Goal: Task Accomplishment & Management: Use online tool/utility

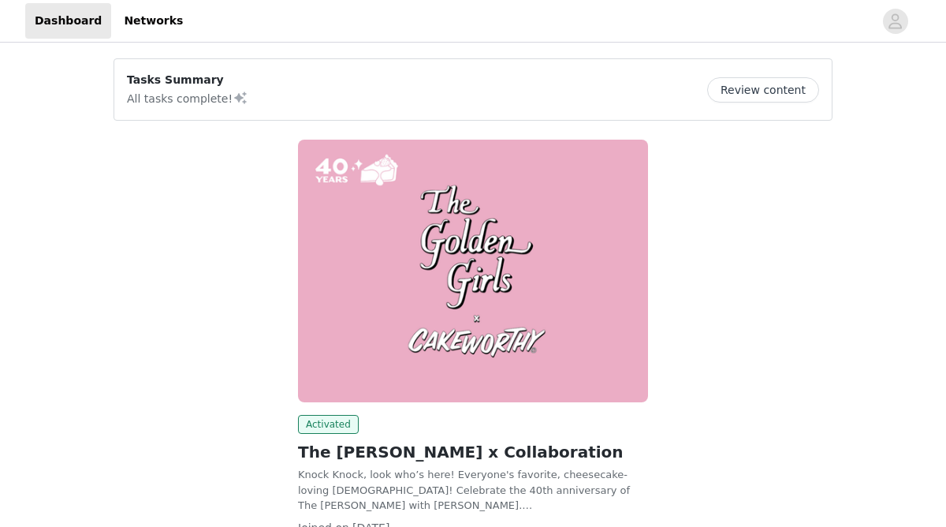
click at [780, 85] on button "Review content" at bounding box center [763, 89] width 112 height 25
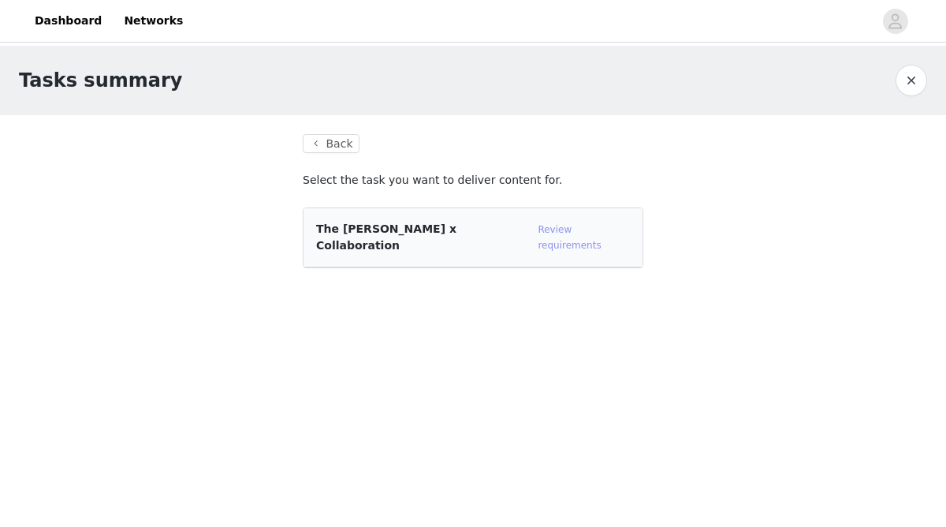
click at [568, 226] on link "Review requirements" at bounding box center [569, 237] width 63 height 27
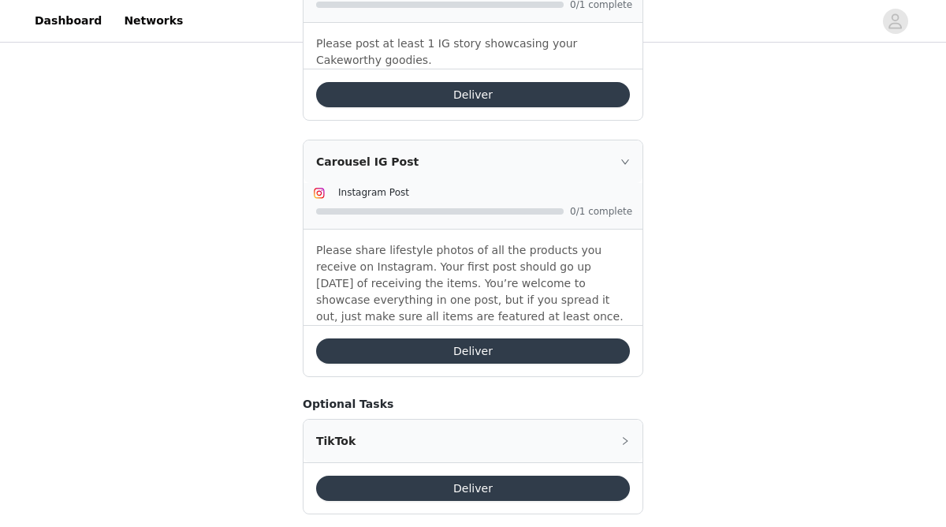
scroll to position [631, 0]
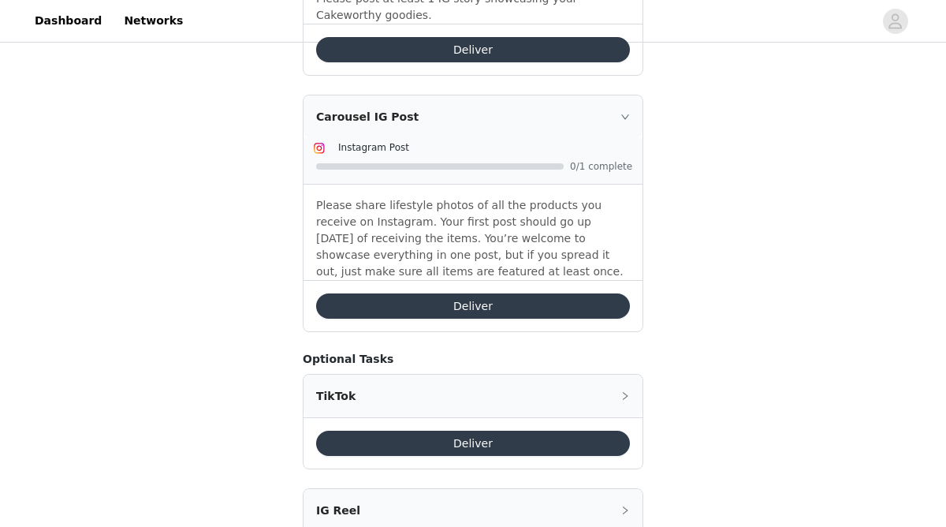
click at [556, 307] on button "Deliver" at bounding box center [473, 305] width 314 height 25
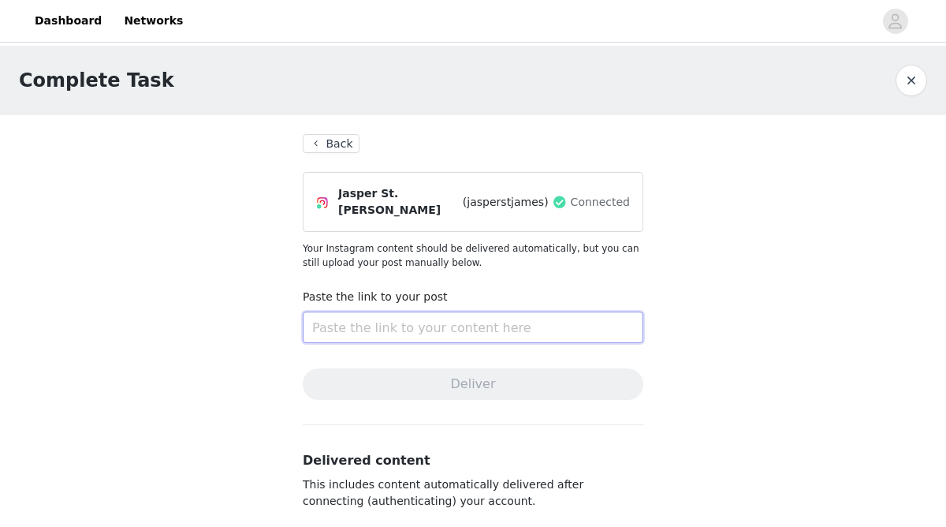
click at [410, 323] on input "text" at bounding box center [473, 327] width 341 height 32
paste input "[URL][DOMAIN_NAME]"
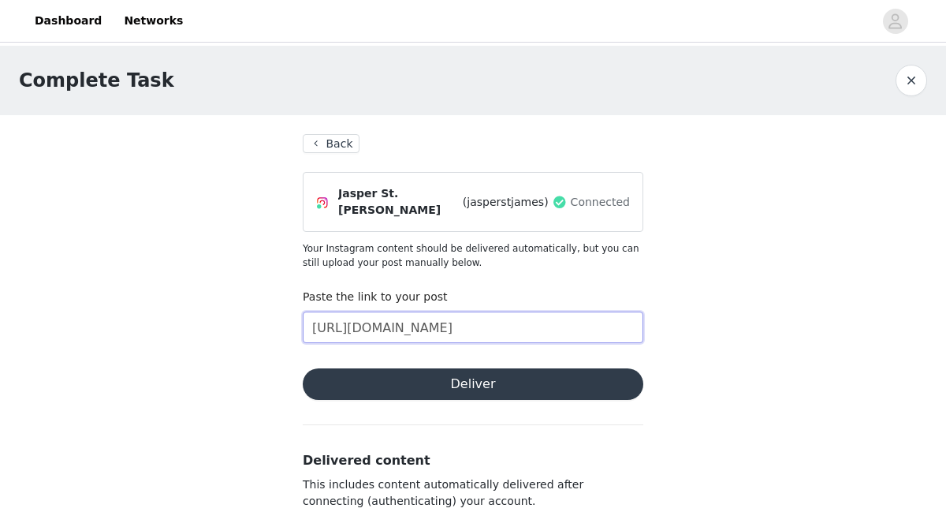
type input "[URL][DOMAIN_NAME]"
click at [464, 381] on button "Deliver" at bounding box center [473, 384] width 341 height 32
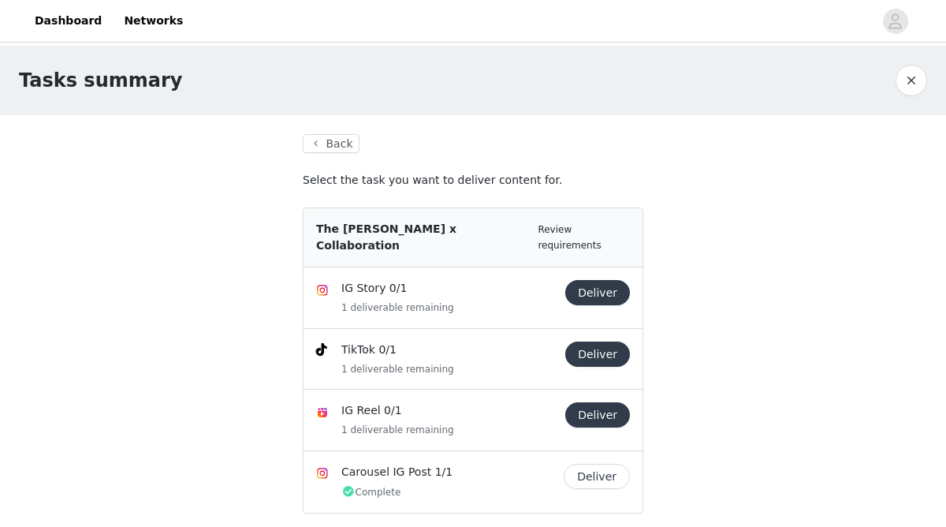
click at [608, 280] on button "Deliver" at bounding box center [597, 292] width 65 height 25
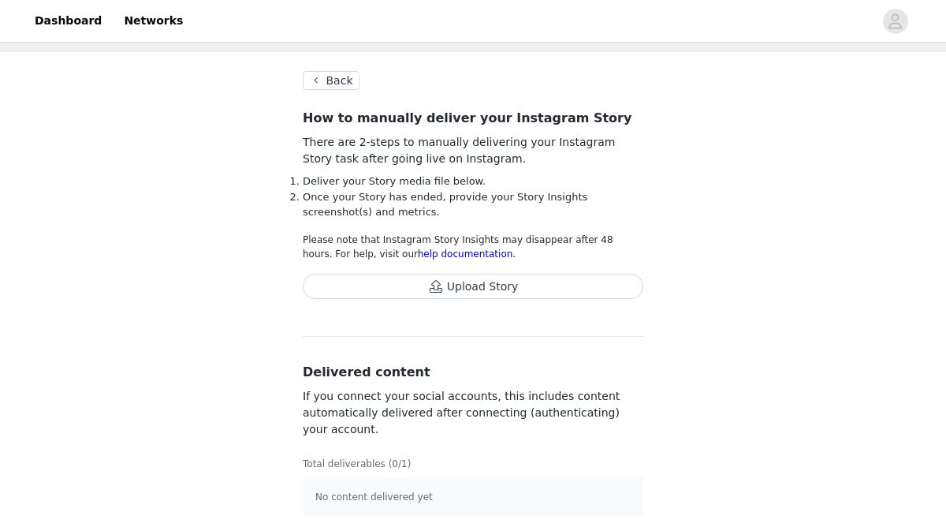
scroll to position [71, 0]
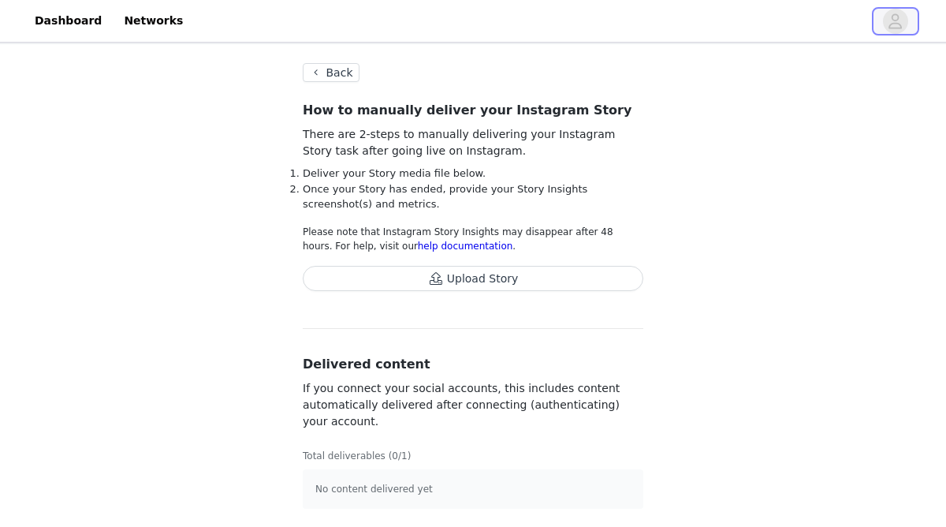
click at [891, 13] on icon "avatar" at bounding box center [895, 21] width 15 height 25
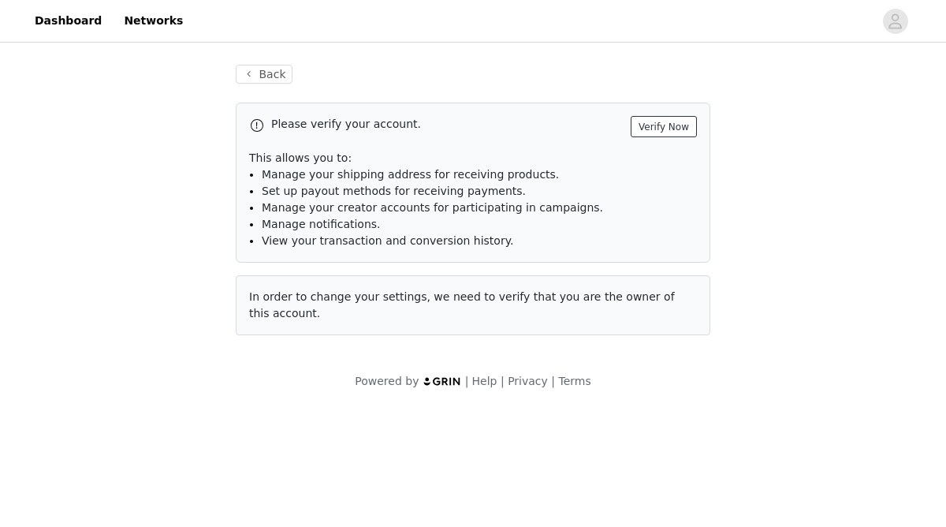
click at [678, 120] on button "Verify Now" at bounding box center [664, 126] width 66 height 21
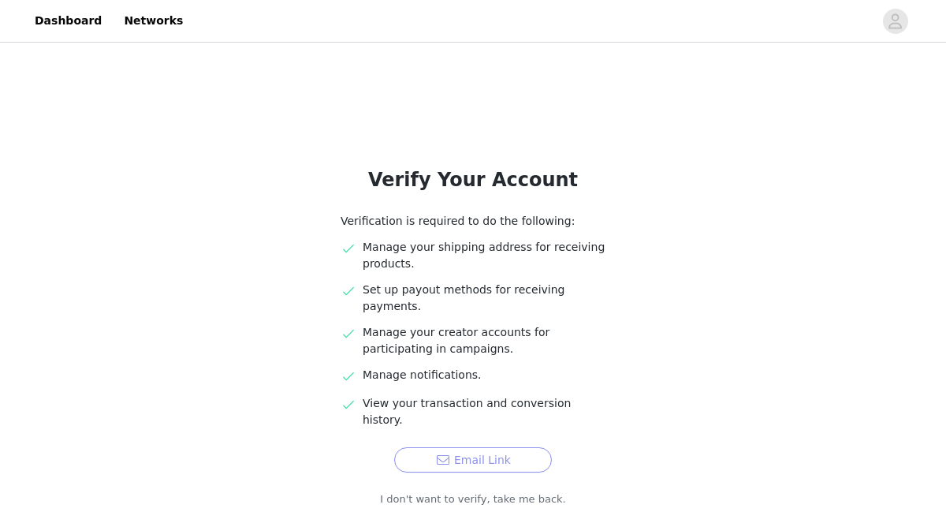
click at [505, 447] on button "Email Link" at bounding box center [473, 459] width 158 height 25
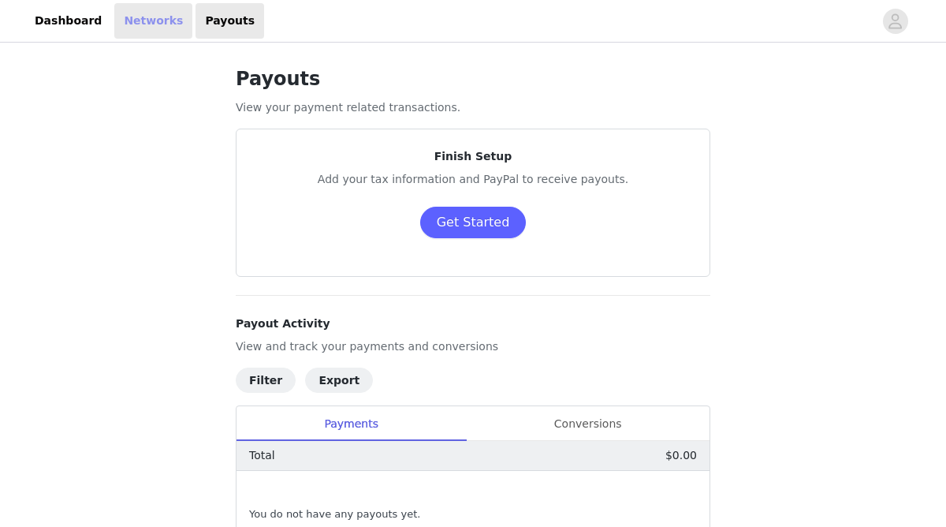
click at [145, 26] on link "Networks" at bounding box center [153, 20] width 78 height 35
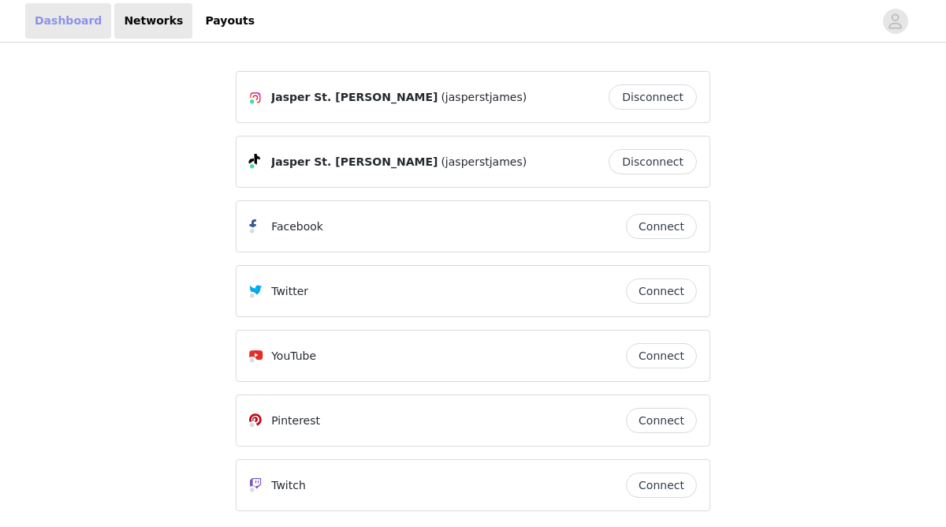
click at [71, 28] on link "Dashboard" at bounding box center [68, 20] width 86 height 35
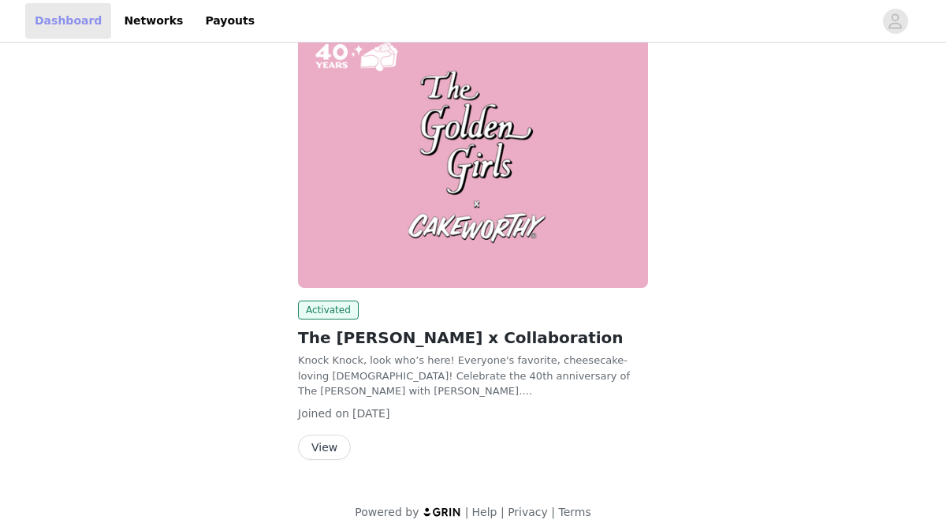
scroll to position [126, 0]
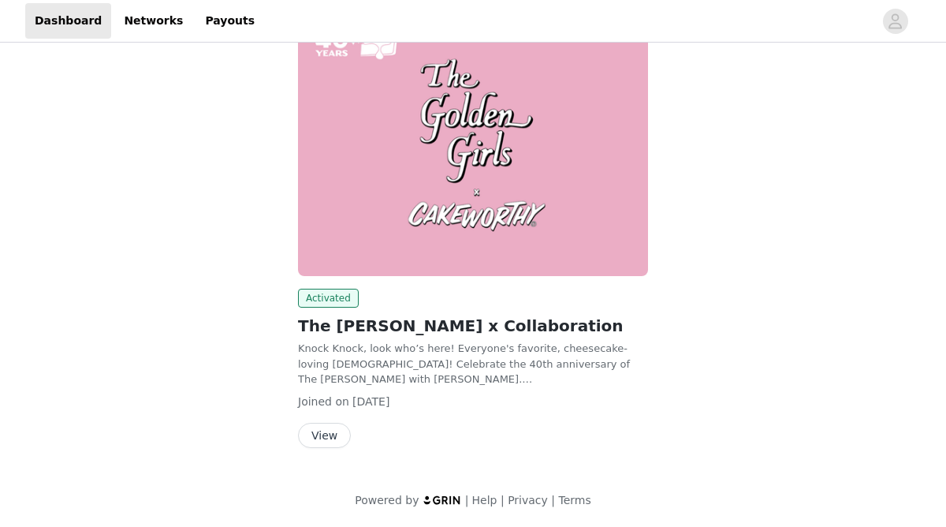
click at [319, 439] on button "View" at bounding box center [324, 435] width 53 height 25
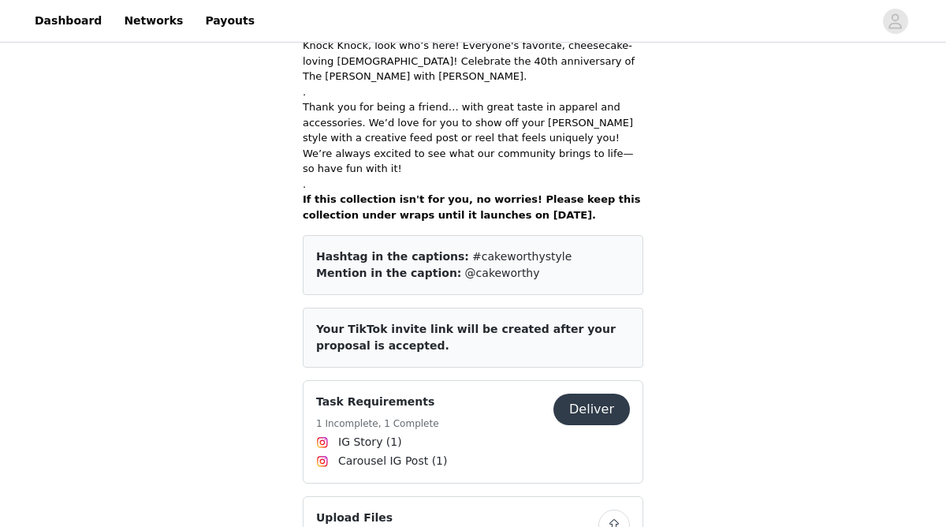
scroll to position [442, 0]
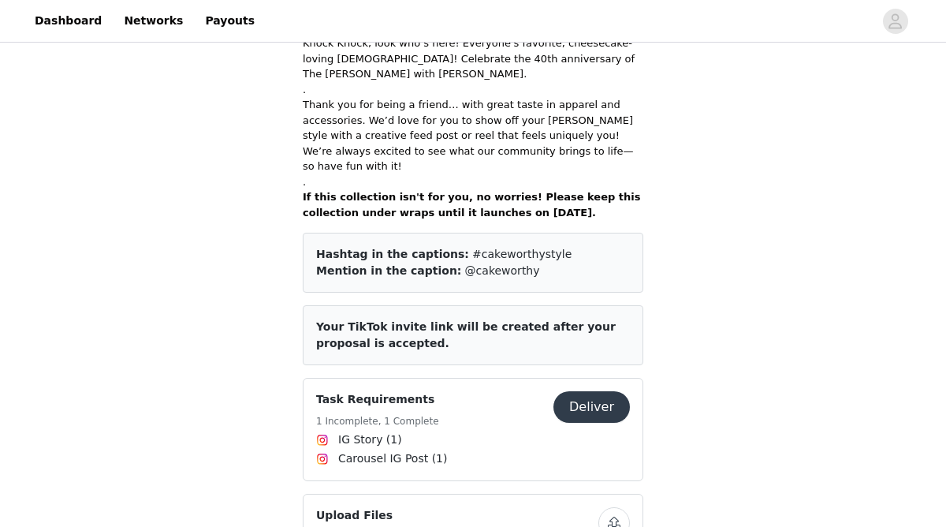
click at [599, 391] on button "Deliver" at bounding box center [592, 407] width 76 height 32
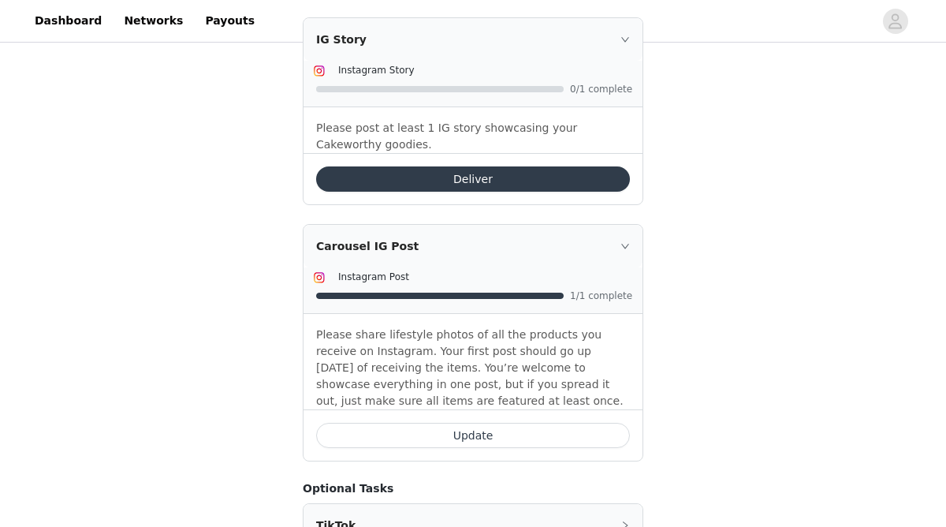
scroll to position [490, 0]
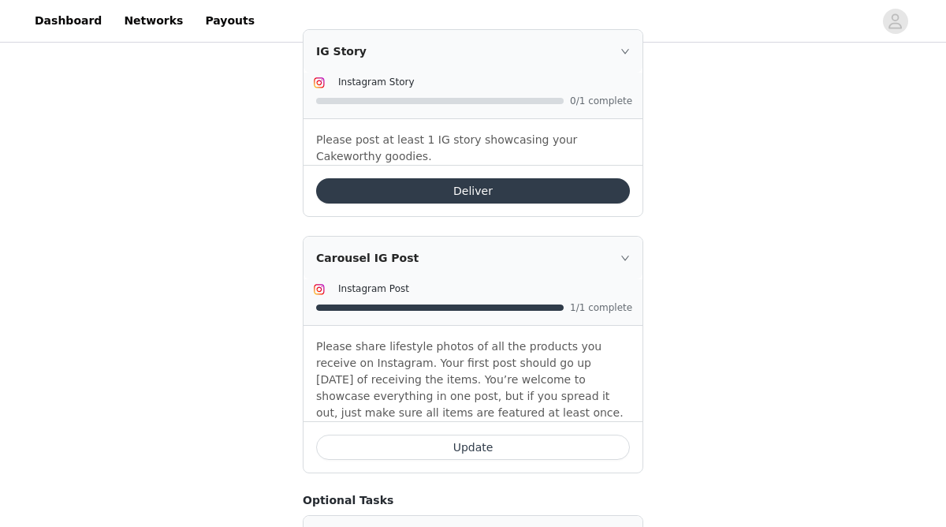
click at [514, 196] on button "Deliver" at bounding box center [473, 190] width 314 height 25
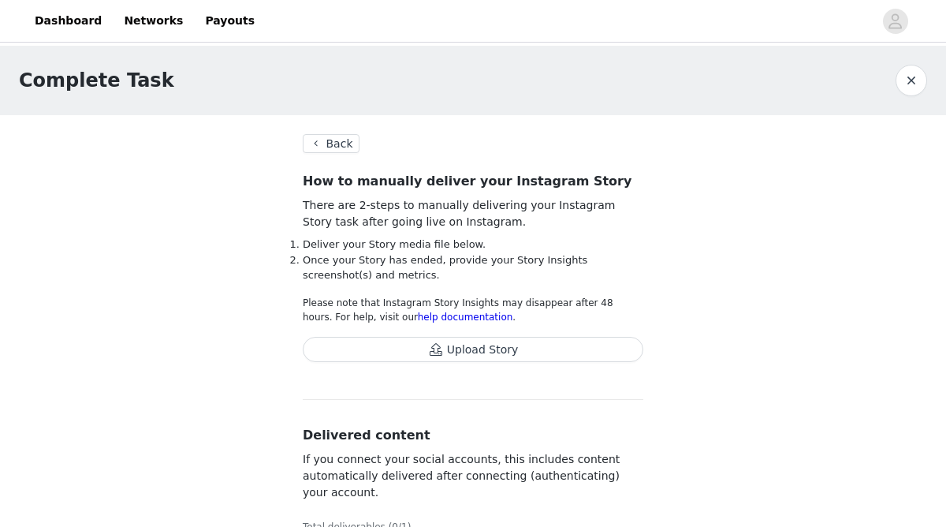
click at [501, 350] on button "Upload Story" at bounding box center [473, 349] width 341 height 25
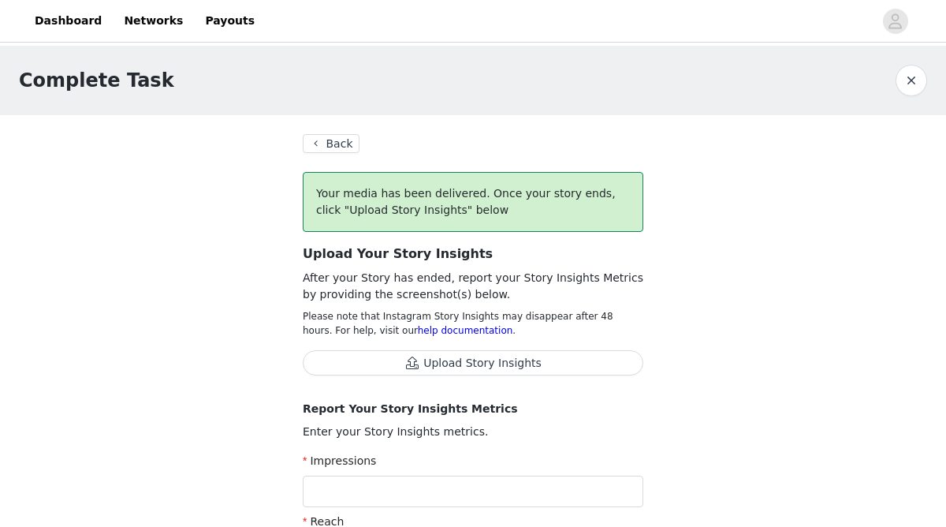
click at [325, 151] on button "Back" at bounding box center [331, 143] width 57 height 19
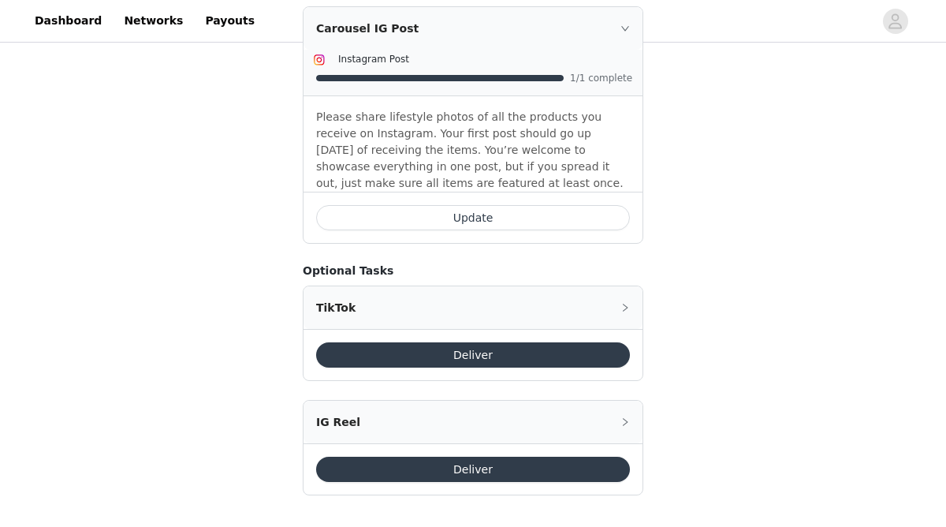
scroll to position [725, 0]
